Goal: Task Accomplishment & Management: Complete application form

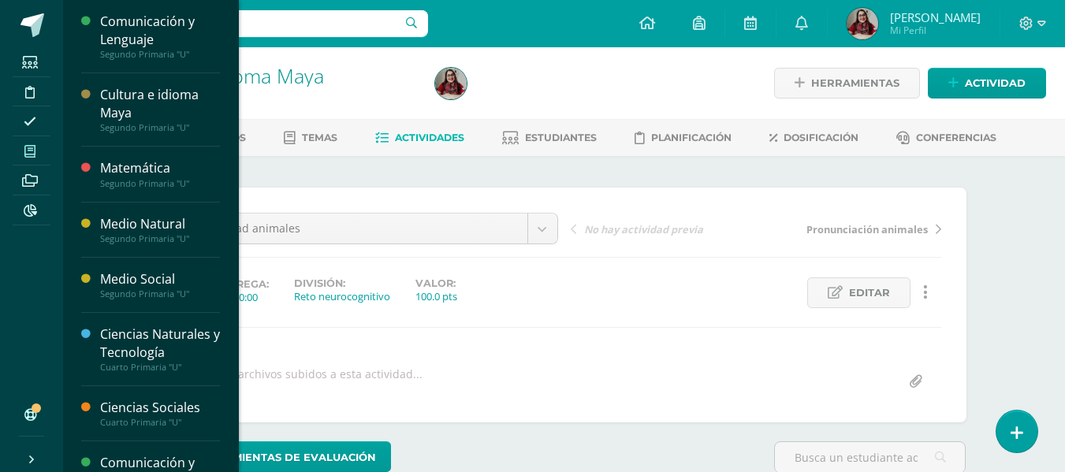
click at [30, 153] on icon at bounding box center [29, 151] width 11 height 13
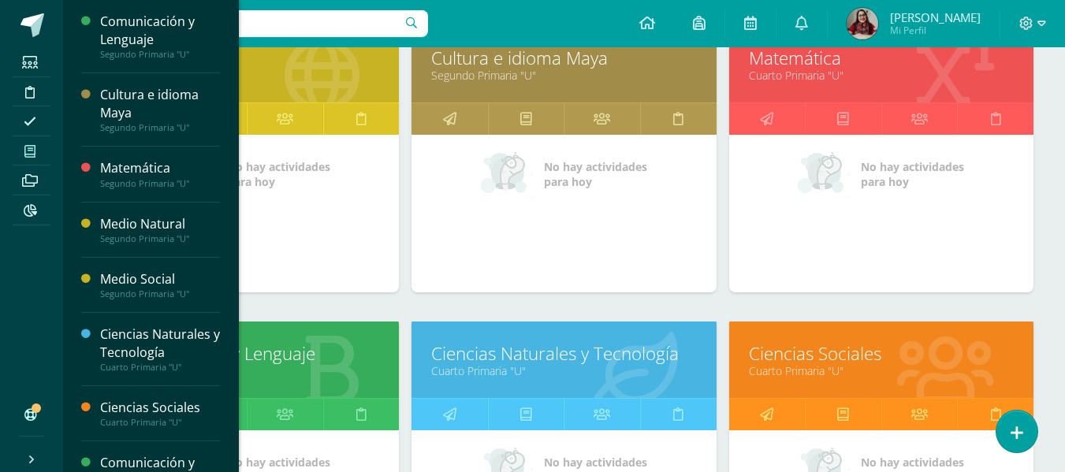
scroll to position [574, 0]
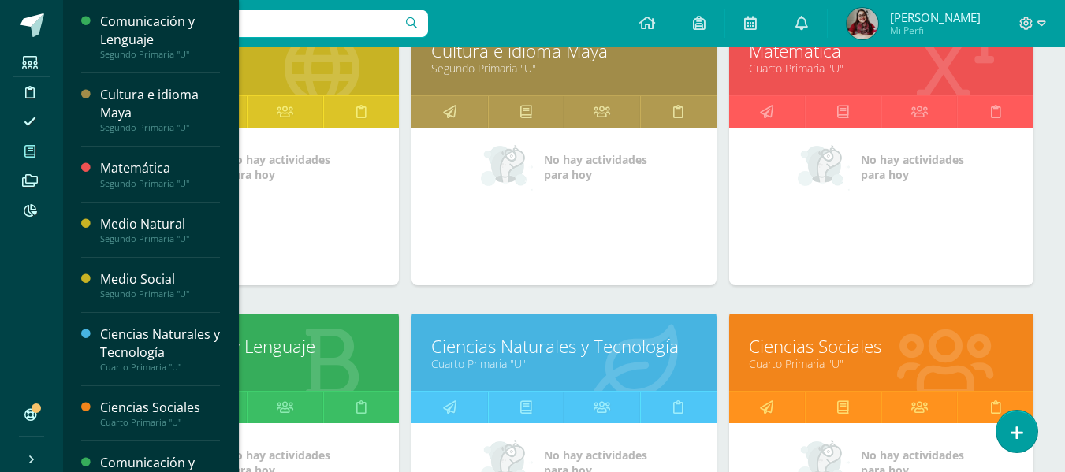
click at [281, 348] on link "Comunicación y Lenguaje" at bounding box center [246, 346] width 265 height 24
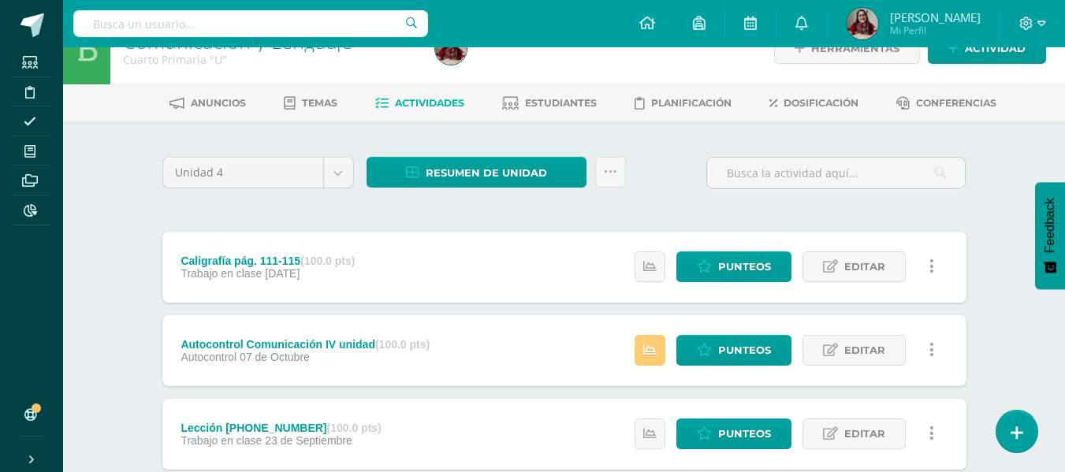
scroll to position [54, 0]
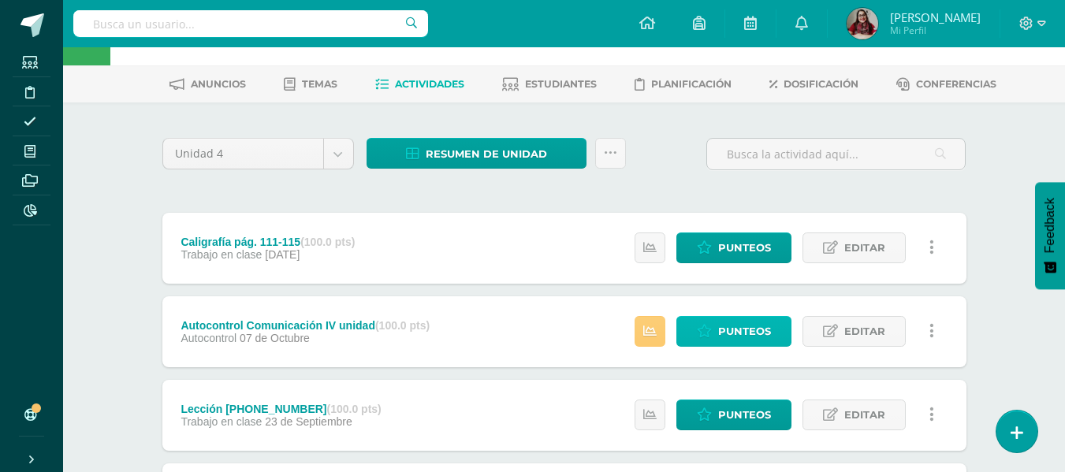
click at [685, 326] on link "Punteos" at bounding box center [734, 331] width 115 height 31
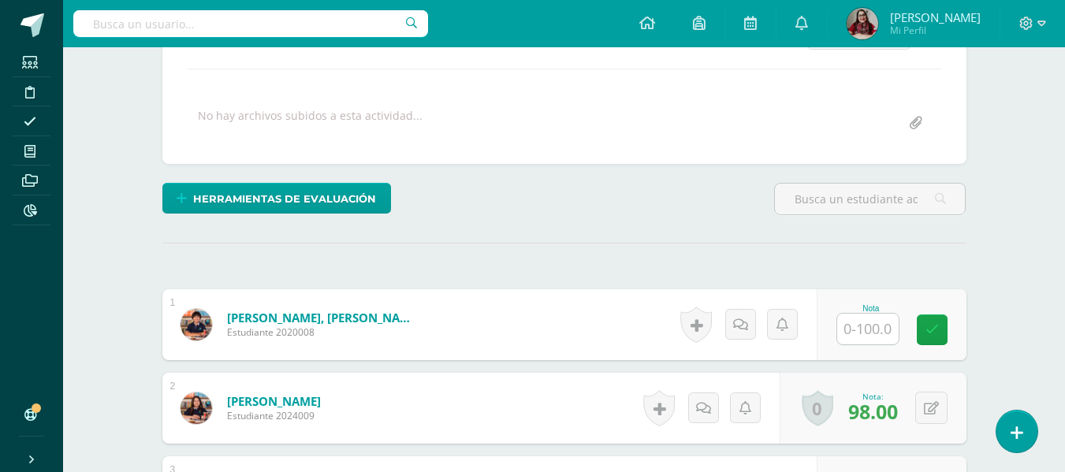
scroll to position [282, 0]
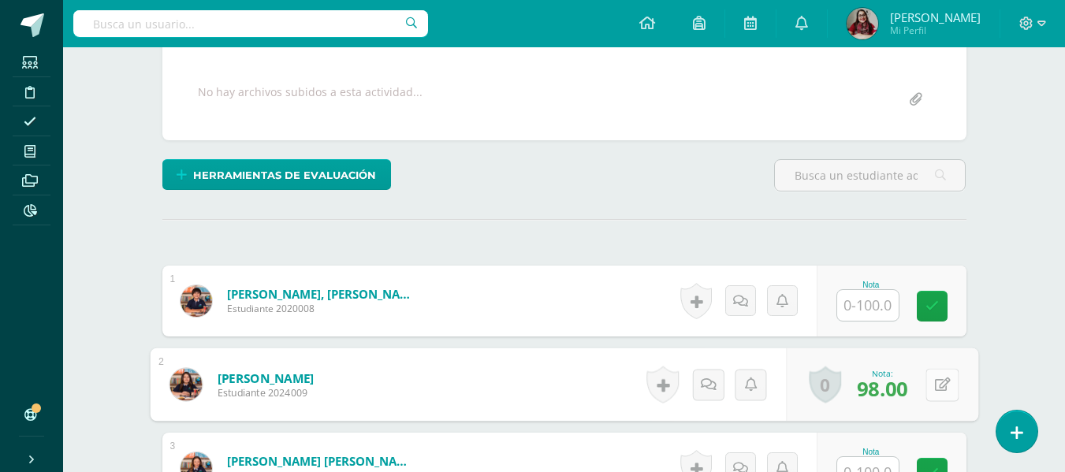
click at [939, 392] on button at bounding box center [942, 384] width 33 height 33
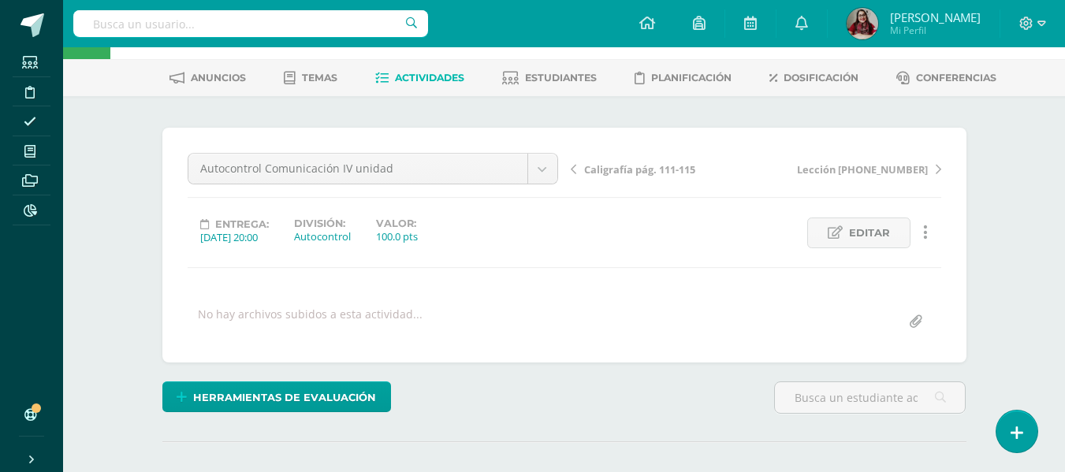
scroll to position [0, 0]
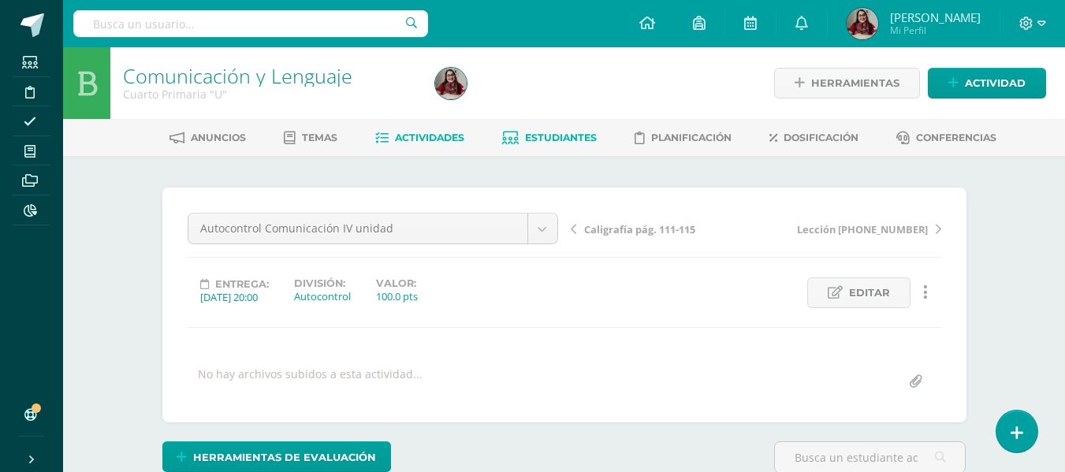
click at [569, 136] on span "Estudiantes" at bounding box center [561, 138] width 72 height 12
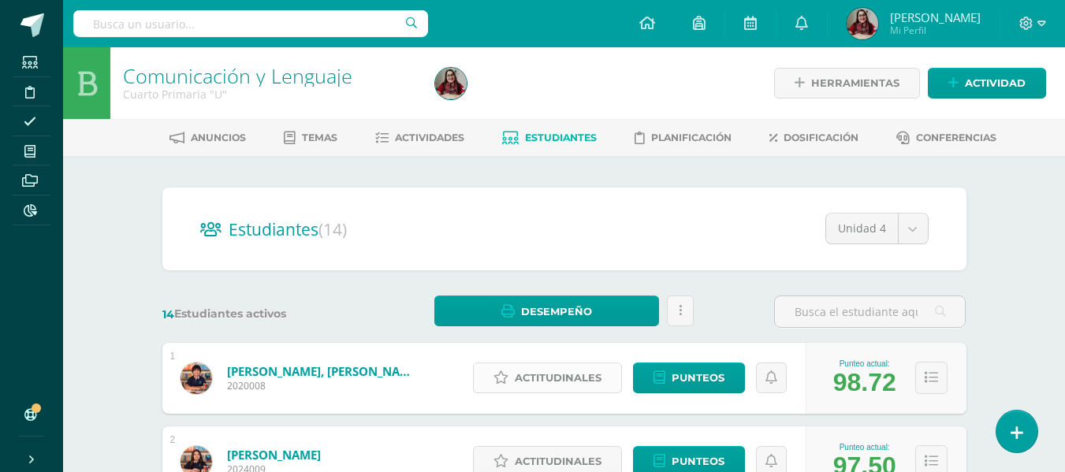
click at [572, 373] on span "Actitudinales" at bounding box center [558, 378] width 87 height 29
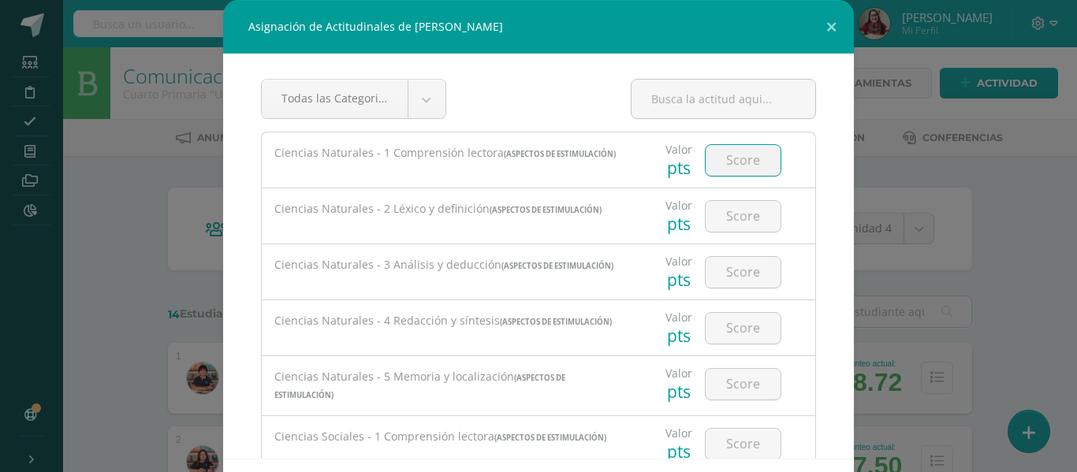
click at [707, 148] on input "number" at bounding box center [743, 160] width 75 height 31
type input "99"
click at [735, 215] on input "number" at bounding box center [743, 216] width 75 height 31
drag, startPoint x: 733, startPoint y: 162, endPoint x: 701, endPoint y: 161, distance: 31.6
click at [706, 161] on input "99" at bounding box center [743, 160] width 75 height 31
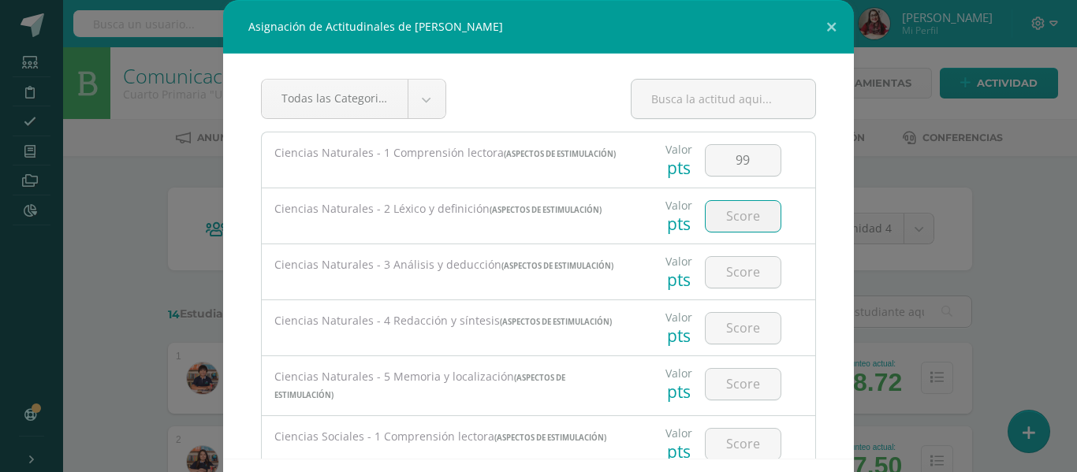
click at [743, 222] on input "number" at bounding box center [743, 216] width 75 height 31
paste input "99"
type input "99"
click at [746, 276] on input "number" at bounding box center [743, 272] width 75 height 31
paste input "99"
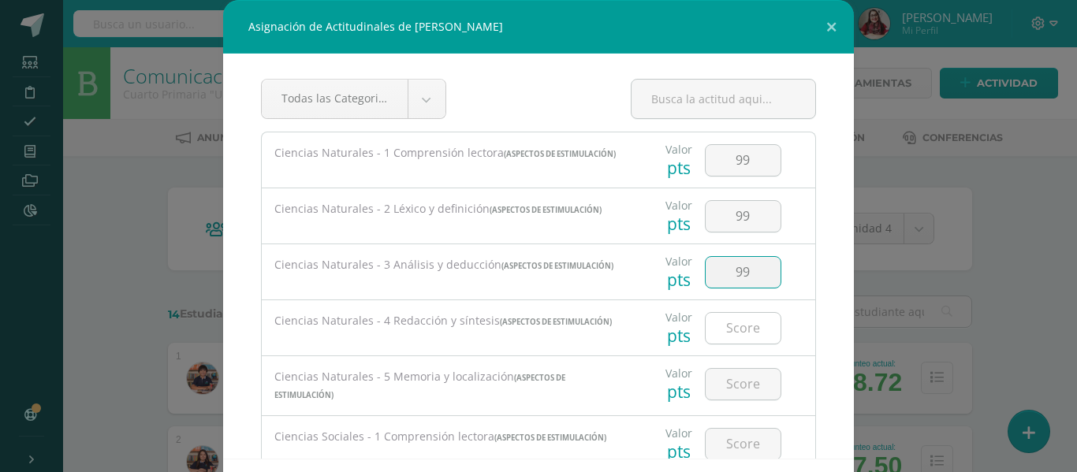
type input "99"
click at [737, 328] on input "number" at bounding box center [743, 328] width 75 height 31
paste input "99"
type input "99"
click at [739, 390] on input "number" at bounding box center [743, 384] width 75 height 31
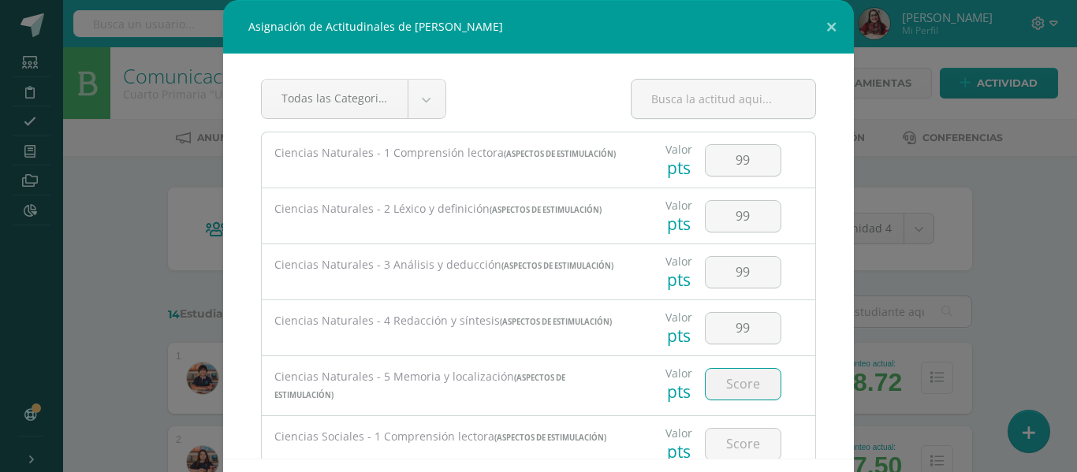
paste input "99"
type input "99"
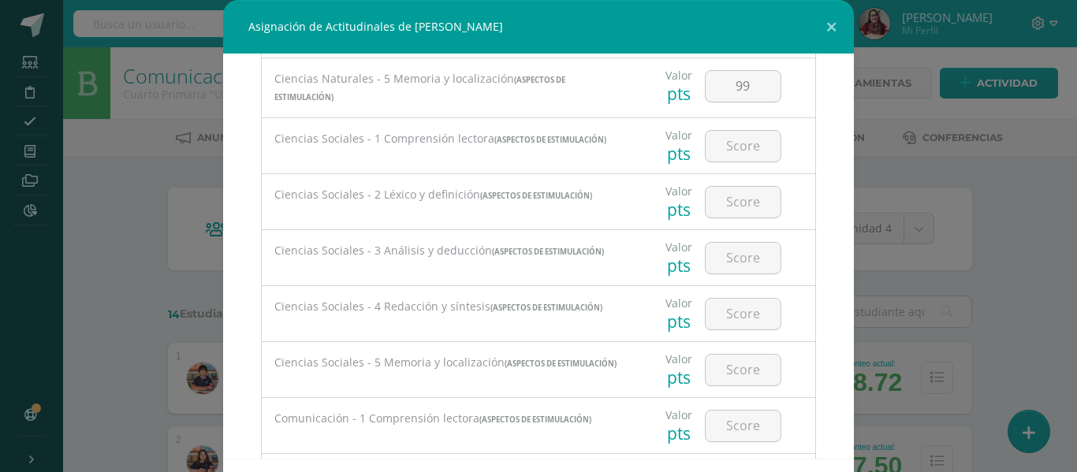
scroll to position [317, 0]
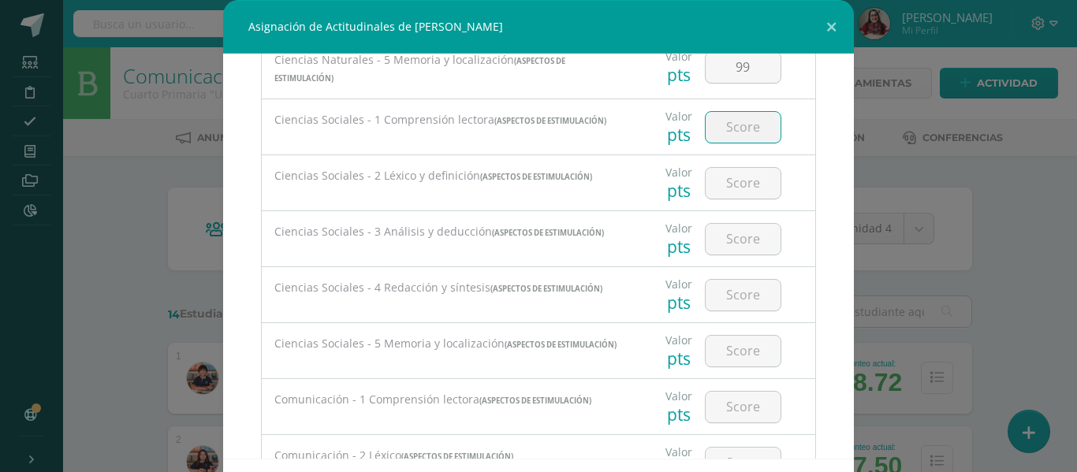
click at [714, 132] on input "number" at bounding box center [743, 127] width 75 height 31
paste input "99"
type input "99"
click at [734, 185] on input "number" at bounding box center [743, 183] width 75 height 31
paste input "99"
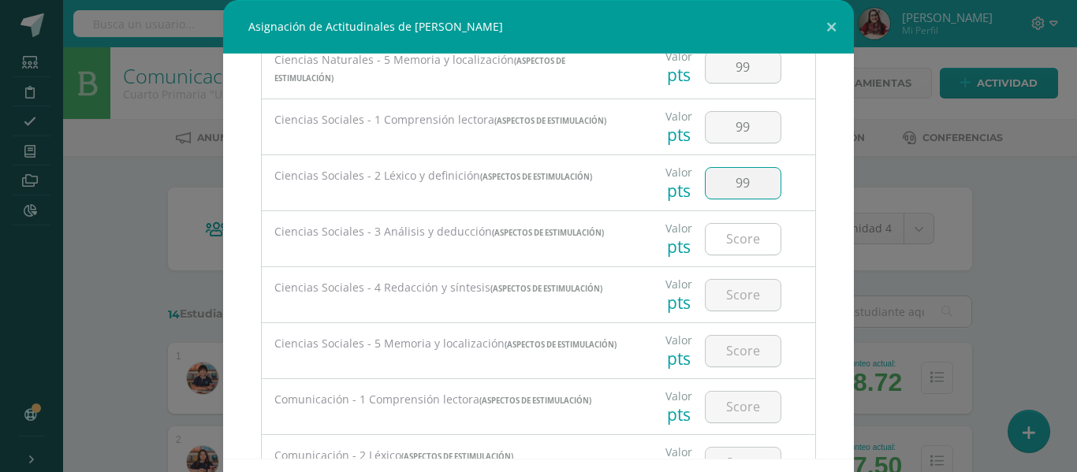
type input "99"
click at [729, 233] on input "number" at bounding box center [743, 239] width 75 height 31
paste input "99"
type input "99"
click at [727, 304] on input "number" at bounding box center [743, 295] width 75 height 31
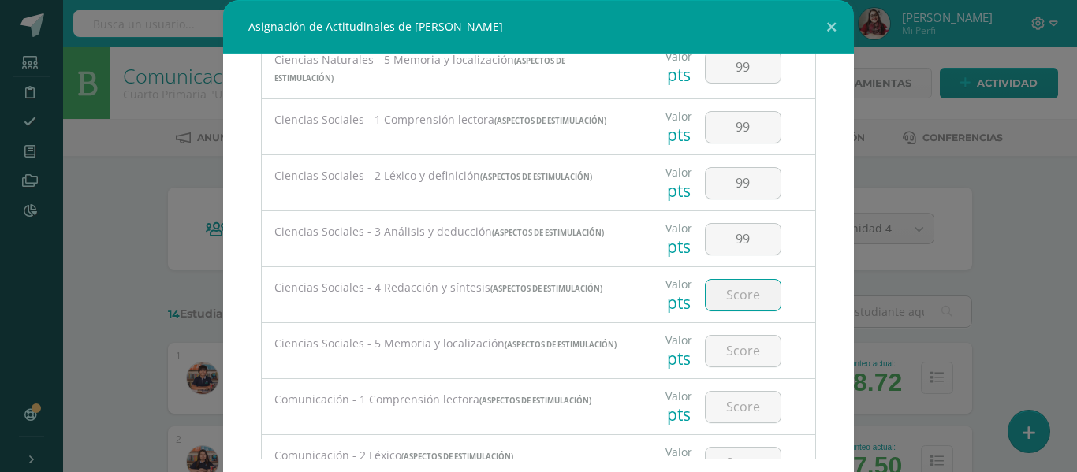
paste input "99"
type input "99"
click at [745, 363] on input "number" at bounding box center [743, 351] width 75 height 31
paste input "99"
type input "99"
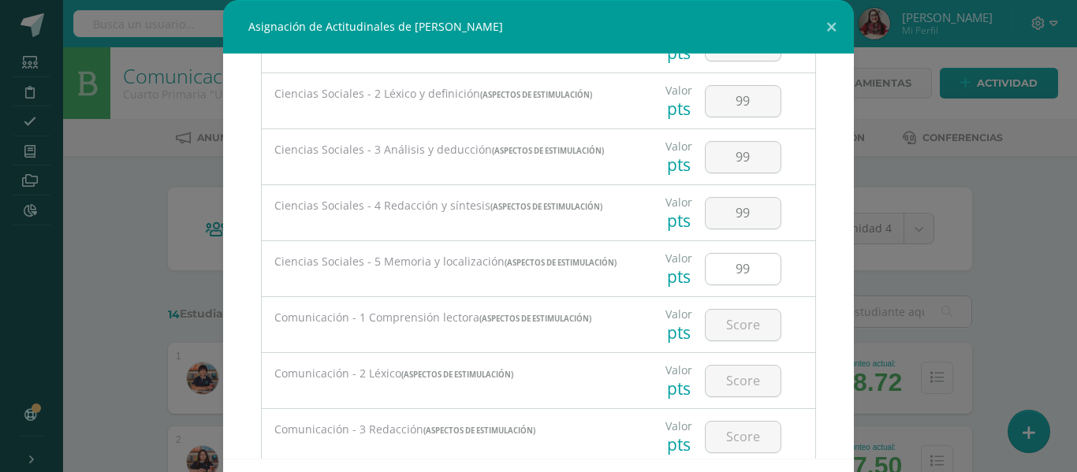
scroll to position [400, 0]
click at [750, 352] on div at bounding box center [743, 324] width 89 height 55
click at [734, 315] on div at bounding box center [743, 324] width 89 height 55
click at [732, 330] on input "number" at bounding box center [743, 324] width 75 height 31
paste input "99"
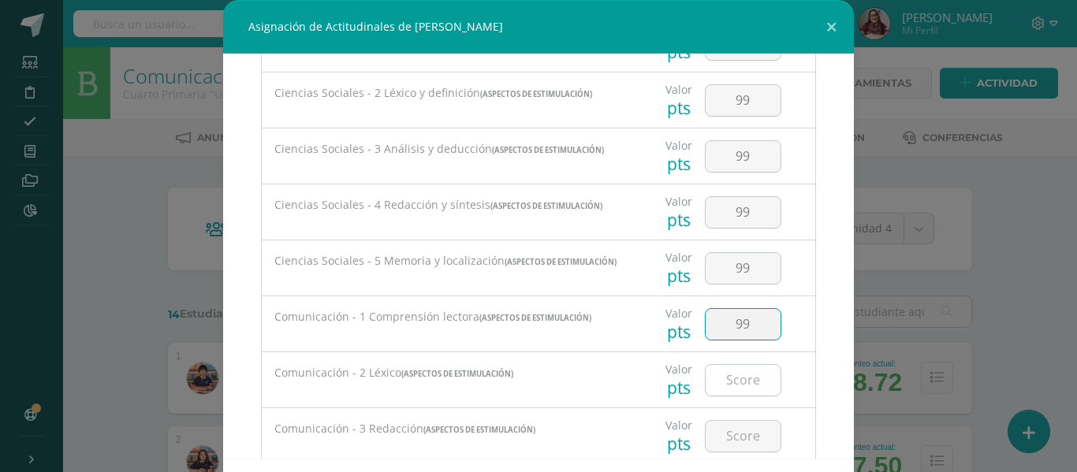
type input "99"
click at [724, 375] on input "number" at bounding box center [743, 380] width 75 height 31
paste input "99"
type input "99"
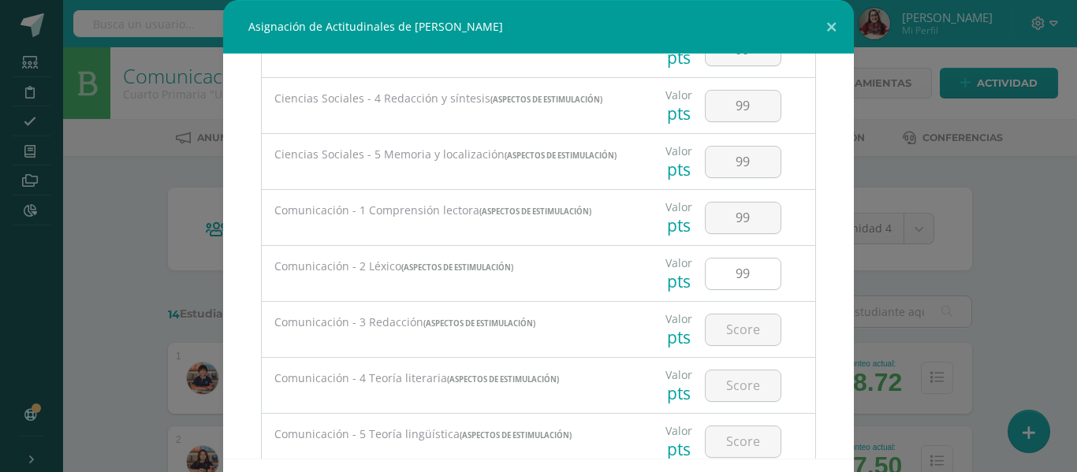
scroll to position [509, 0]
click at [738, 333] on input "number" at bounding box center [743, 327] width 75 height 31
paste input "99"
type input "99"
click at [733, 380] on input "number" at bounding box center [743, 383] width 75 height 31
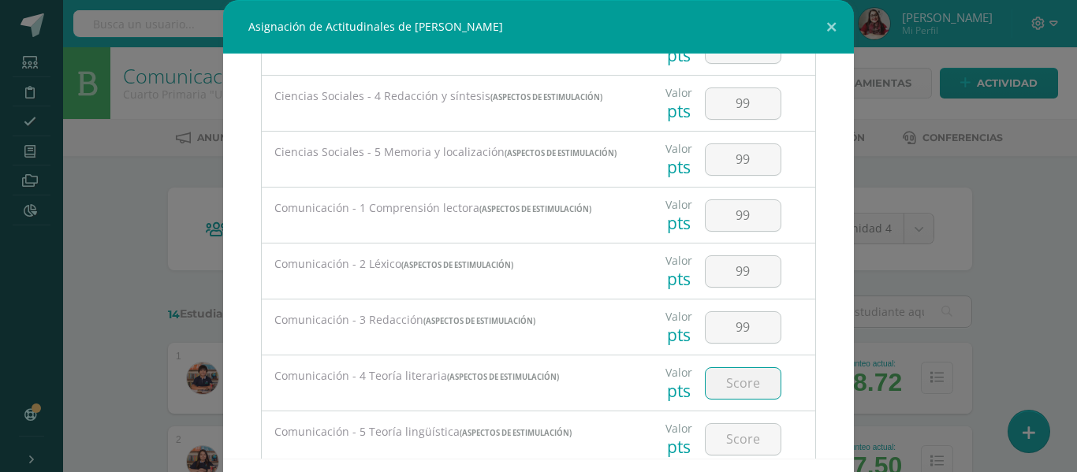
paste input "99"
type input "99"
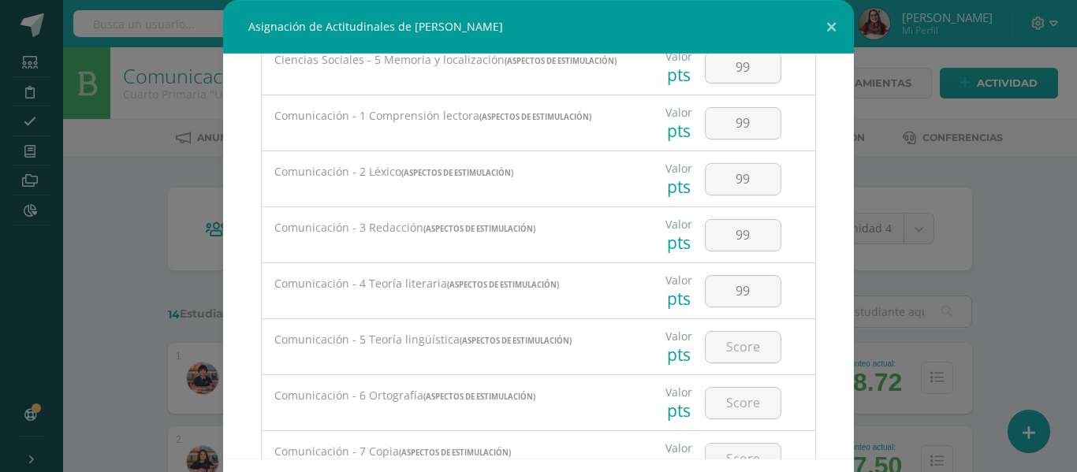
scroll to position [613, 0]
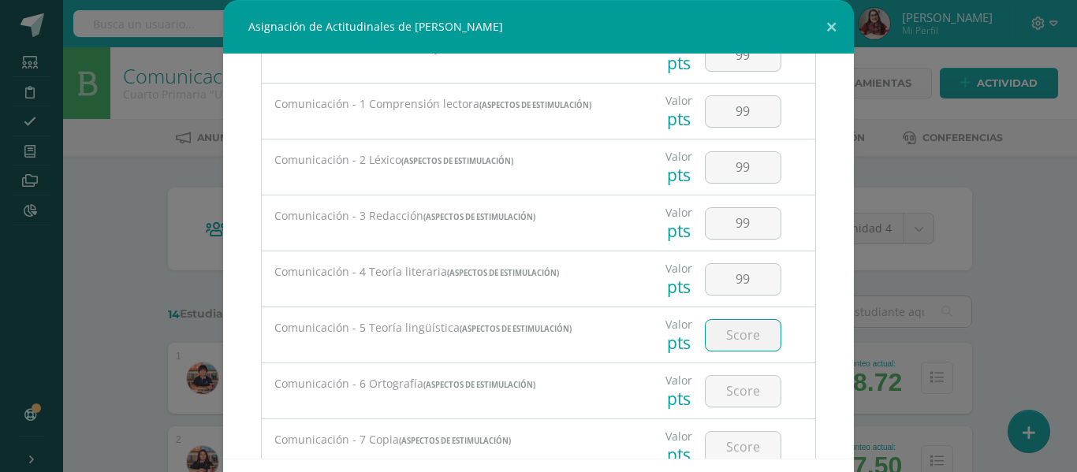
click at [738, 333] on input "number" at bounding box center [743, 335] width 75 height 31
paste input "99"
type input "99"
click at [733, 391] on input "number" at bounding box center [743, 391] width 75 height 31
paste input "99"
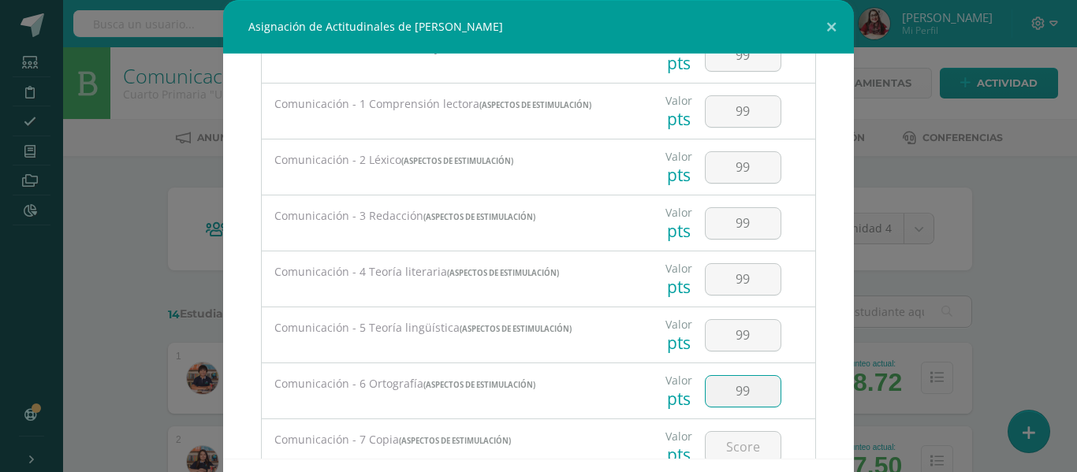
type input "99"
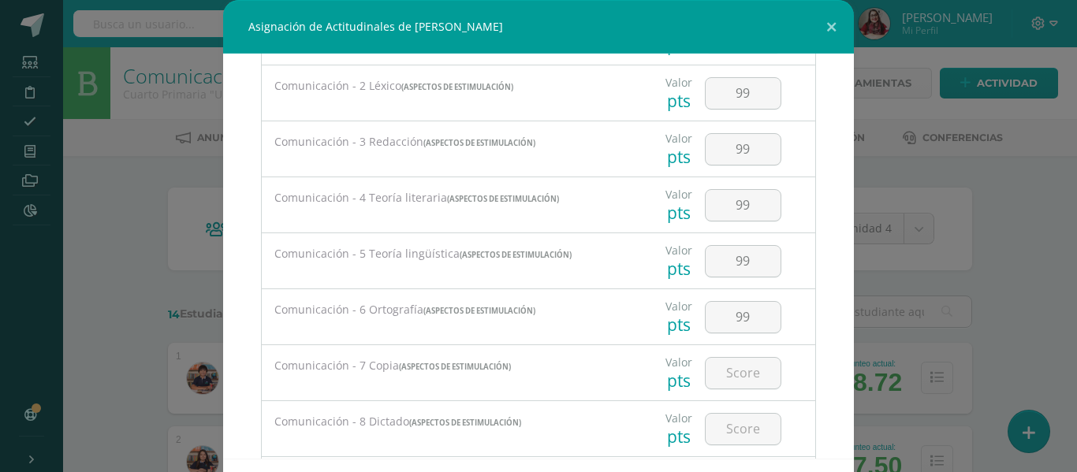
scroll to position [688, 0]
click at [740, 371] on input "number" at bounding box center [743, 372] width 75 height 31
paste input "99"
type input "99"
click at [722, 434] on input "number" at bounding box center [743, 428] width 75 height 31
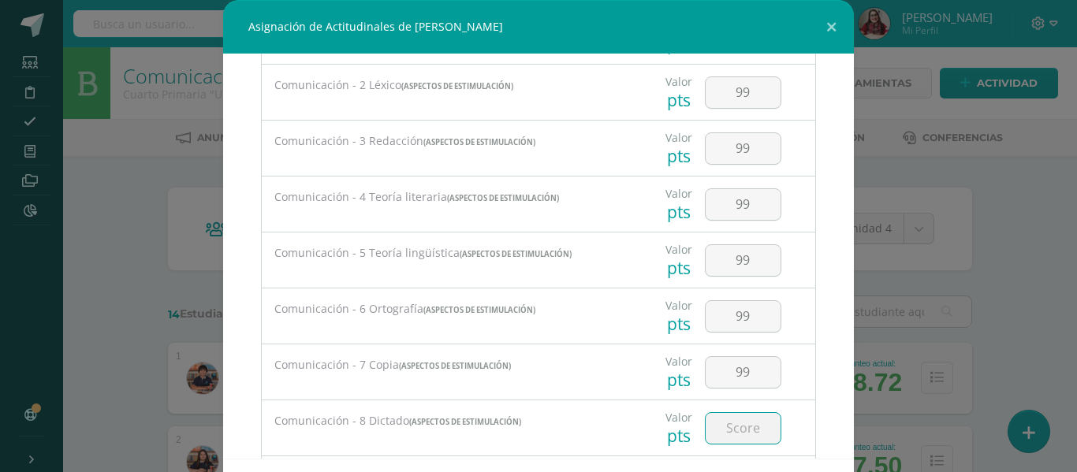
paste input "99"
type input "99"
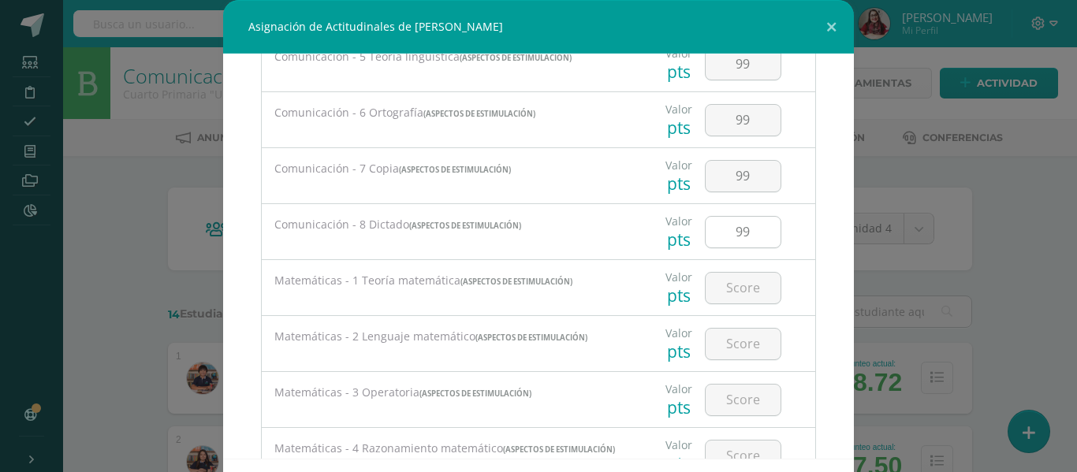
scroll to position [887, 0]
click at [734, 300] on input "number" at bounding box center [743, 285] width 75 height 31
paste input "99"
drag, startPoint x: 714, startPoint y: 293, endPoint x: 780, endPoint y: 297, distance: 65.6
click at [780, 297] on div "Valor pts 98" at bounding box center [723, 284] width 172 height 55
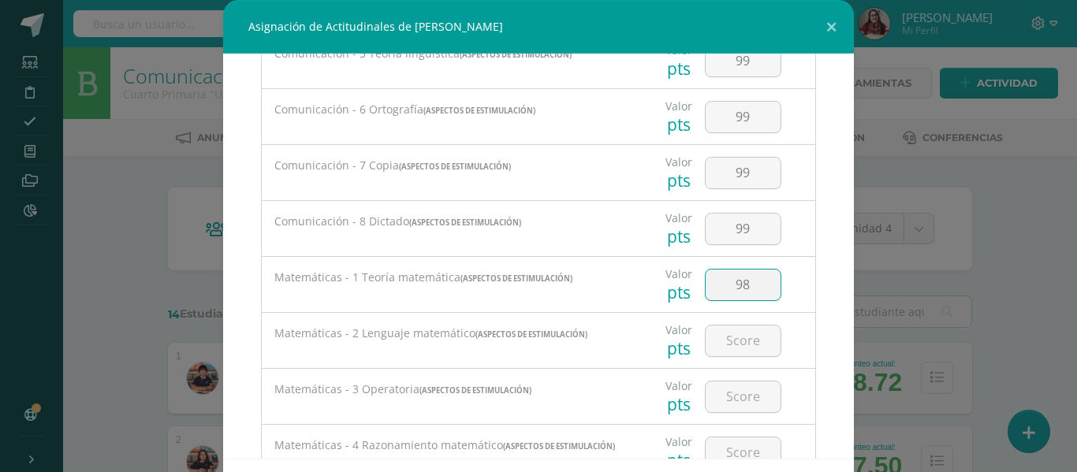
type input "98"
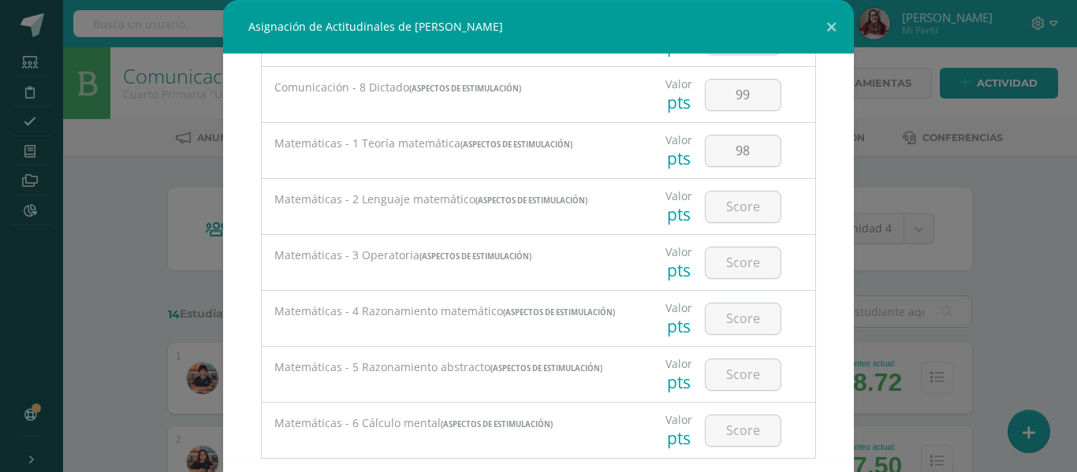
scroll to position [1031, 0]
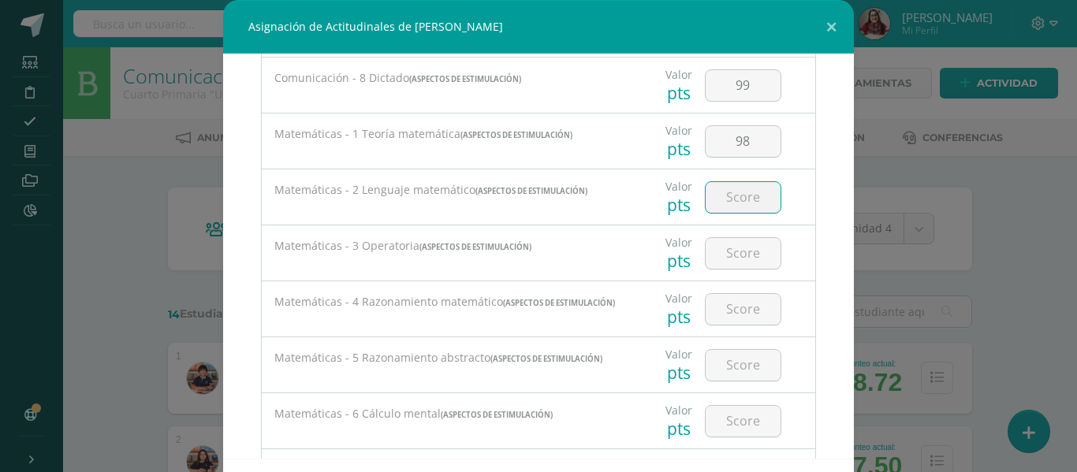
click at [727, 207] on input "number" at bounding box center [743, 197] width 75 height 31
paste input "98"
type input "98"
click at [726, 254] on input "number" at bounding box center [743, 253] width 75 height 31
paste input "98"
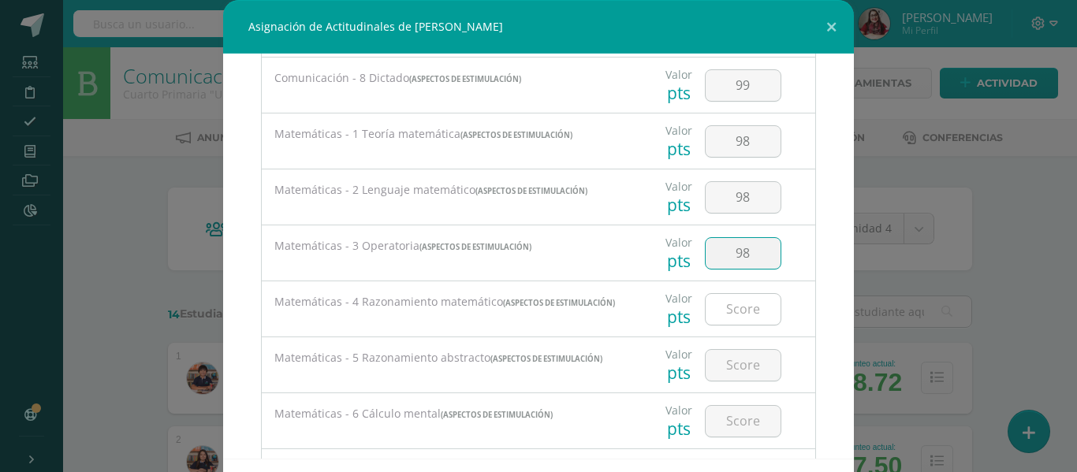
type input "98"
click at [729, 312] on input "number" at bounding box center [743, 309] width 75 height 31
paste input "98"
type input "98"
click at [723, 381] on input "number" at bounding box center [743, 365] width 75 height 31
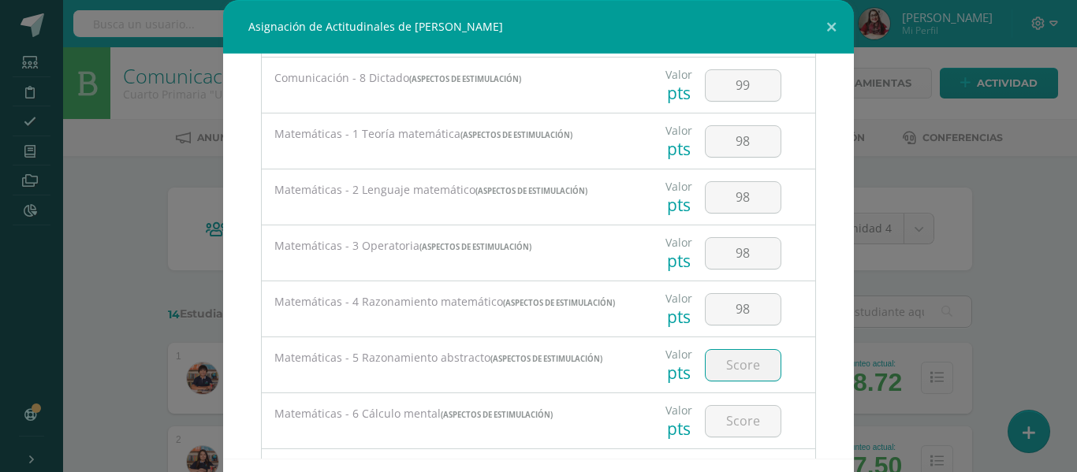
paste input "98"
type input "98"
click at [723, 435] on input "number" at bounding box center [743, 421] width 75 height 31
paste input "98"
type input "98"
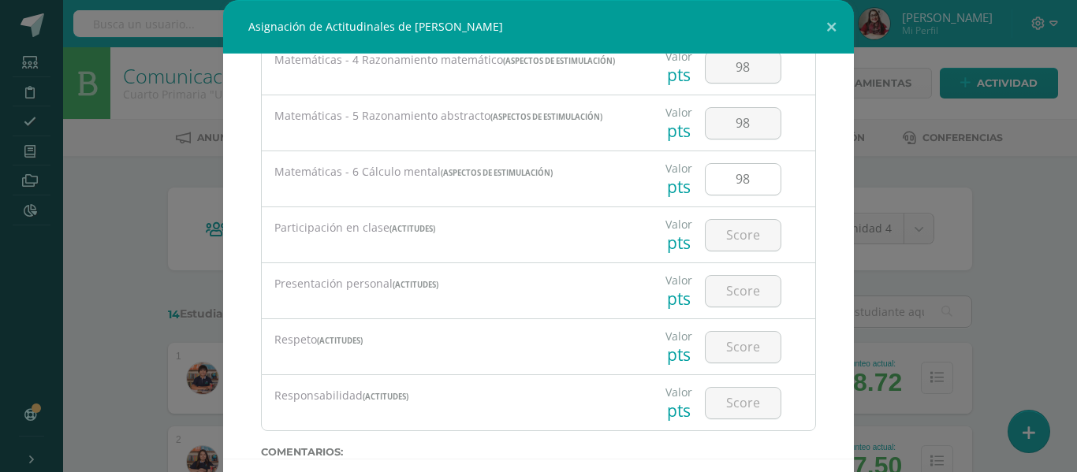
scroll to position [1274, 0]
click at [722, 238] on input "number" at bounding box center [743, 234] width 75 height 31
type input "98"
click at [743, 303] on input "number" at bounding box center [743, 290] width 75 height 31
type input "100"
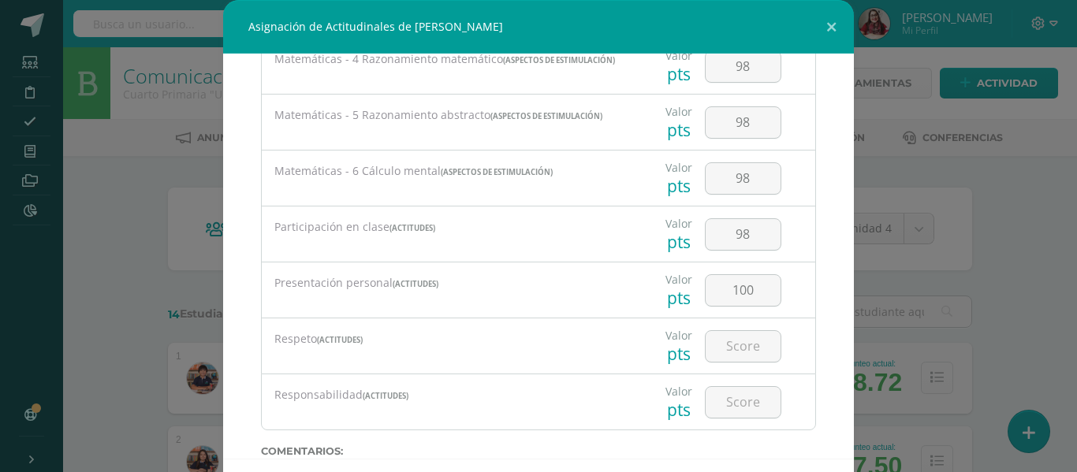
click at [718, 374] on div at bounding box center [743, 346] width 89 height 55
click at [724, 356] on input "number" at bounding box center [743, 346] width 75 height 31
type input "90"
click at [726, 418] on input "number" at bounding box center [743, 402] width 75 height 31
type input "100"
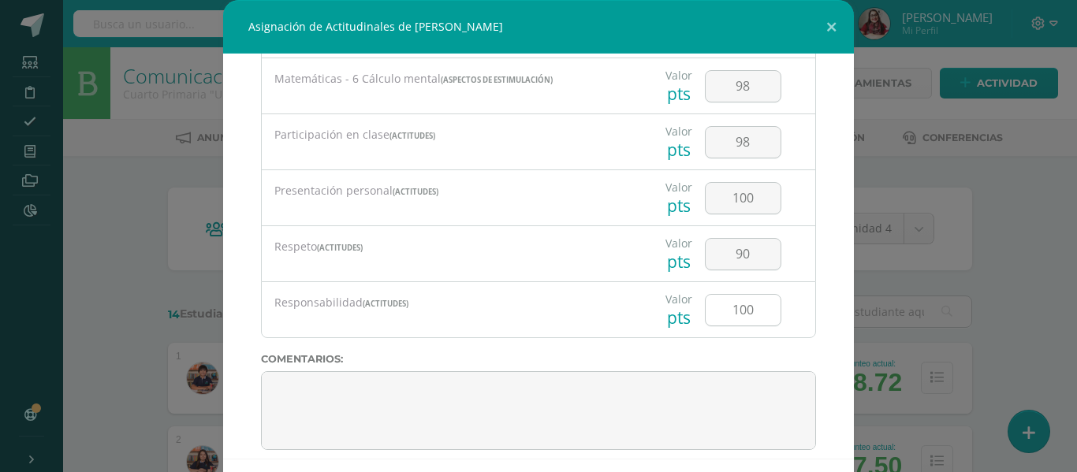
scroll to position [1395, 0]
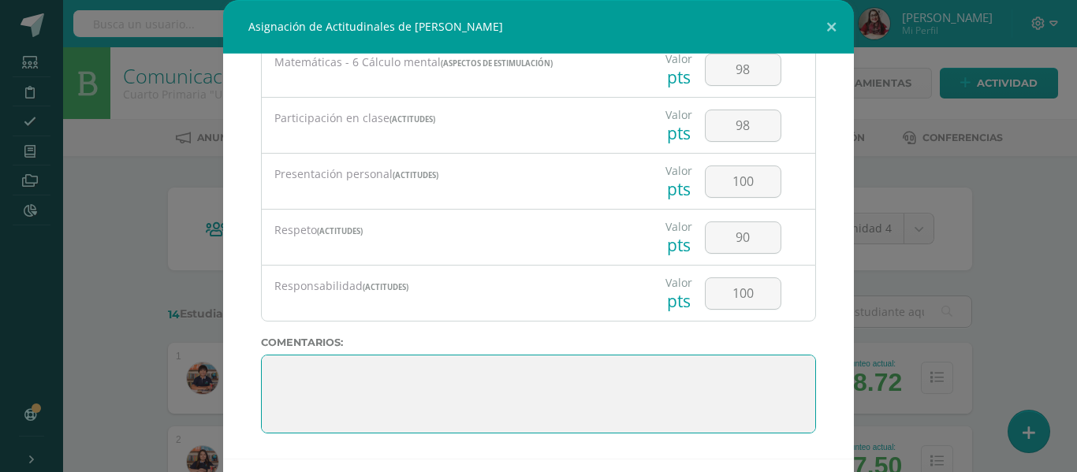
click at [686, 381] on textarea at bounding box center [538, 394] width 555 height 79
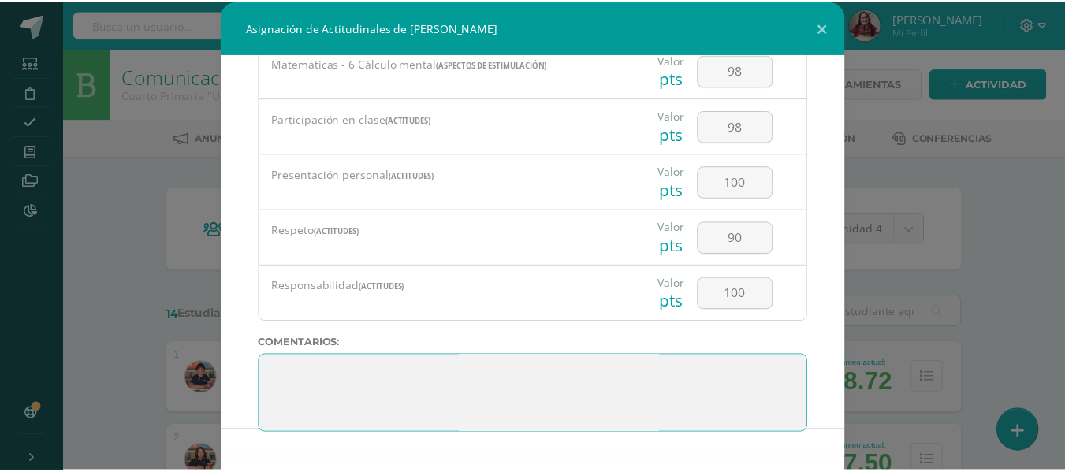
scroll to position [69, 0]
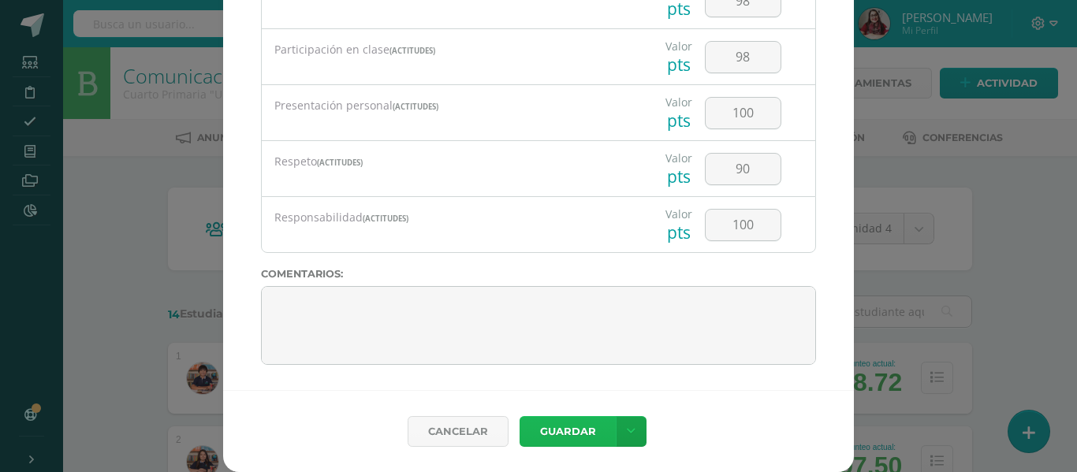
click at [589, 422] on button "Guardar" at bounding box center [568, 431] width 96 height 31
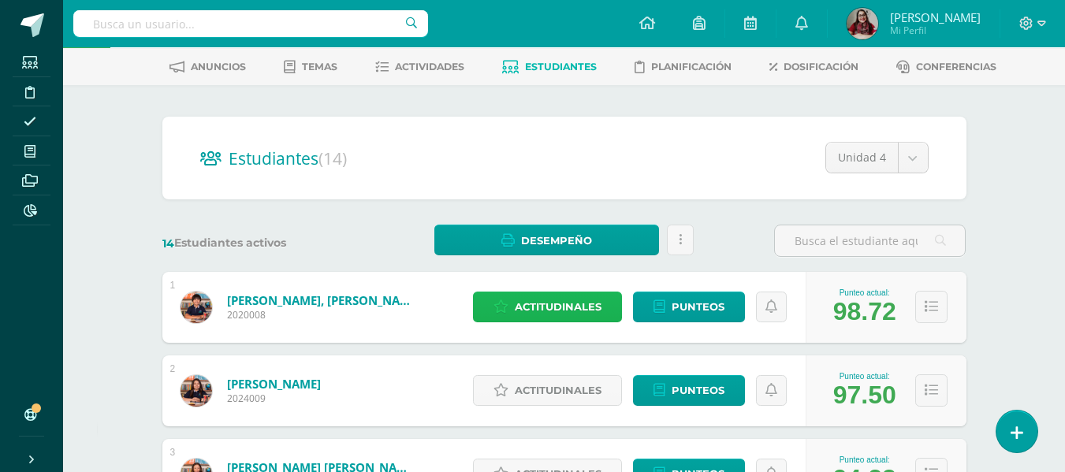
scroll to position [118, 0]
